Goal: Information Seeking & Learning: Learn about a topic

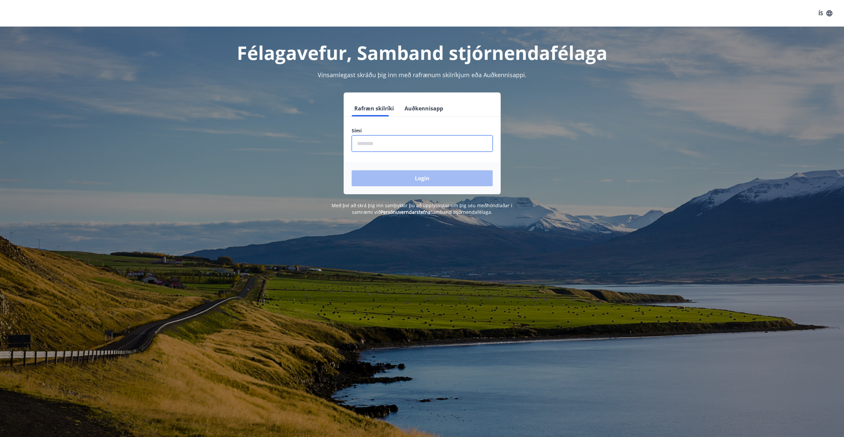
click at [383, 146] on input "phone" at bounding box center [422, 143] width 141 height 16
type input "********"
click at [352, 170] on button "Login" at bounding box center [422, 178] width 141 height 16
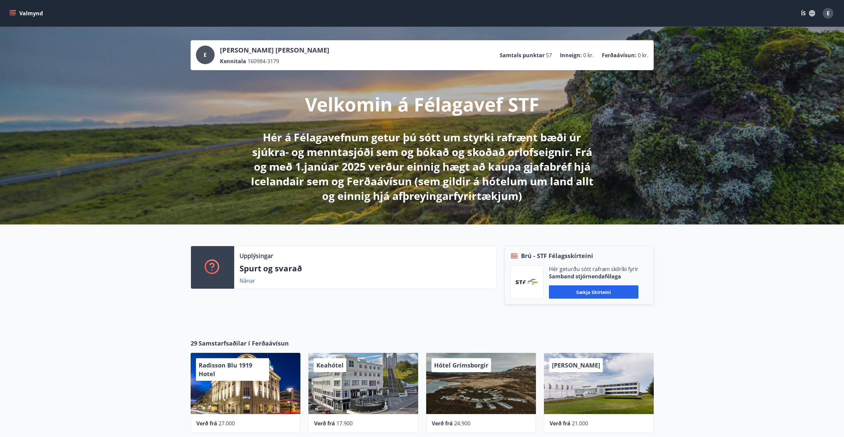
click at [12, 15] on icon "menu" at bounding box center [13, 15] width 6 height 1
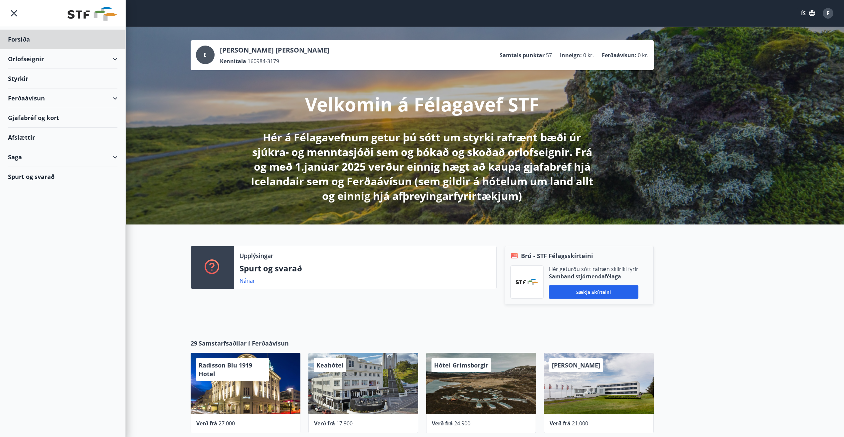
click at [17, 82] on div "Styrkir" at bounding box center [62, 79] width 109 height 20
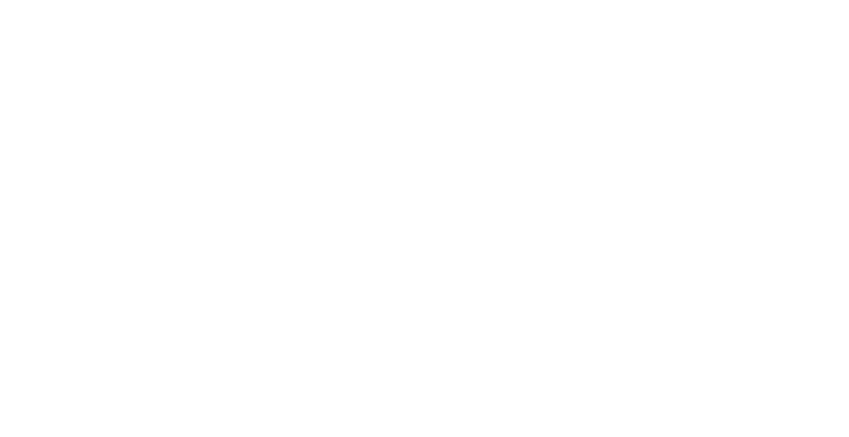
drag, startPoint x: 533, startPoint y: 92, endPoint x: 504, endPoint y: 105, distance: 31.4
click at [533, 3] on html at bounding box center [424, 1] width 849 height 3
